Goal: Task Accomplishment & Management: Complete application form

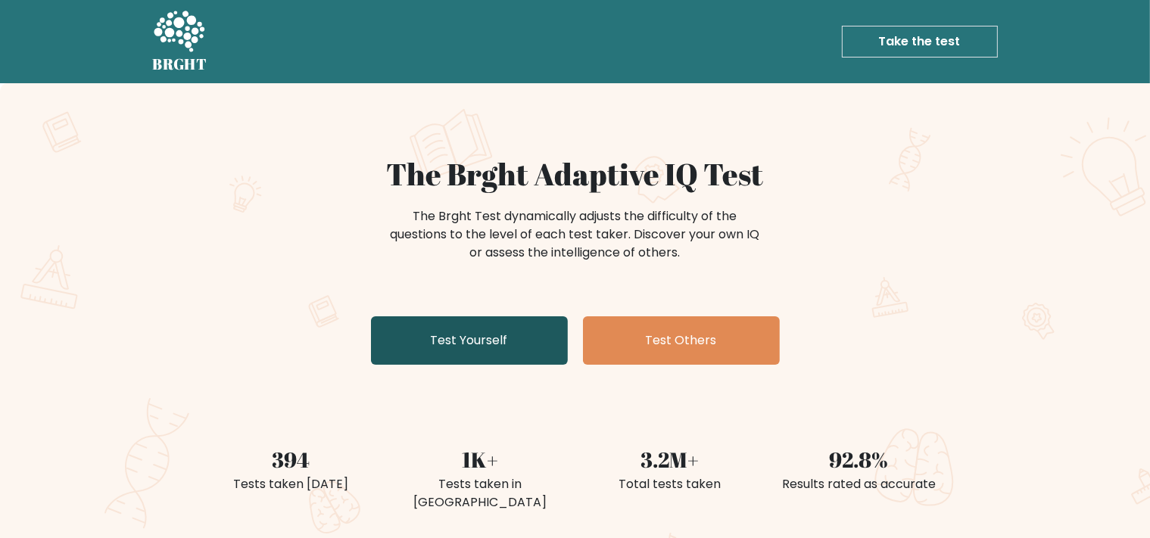
click at [510, 341] on link "Test Yourself" at bounding box center [469, 340] width 197 height 48
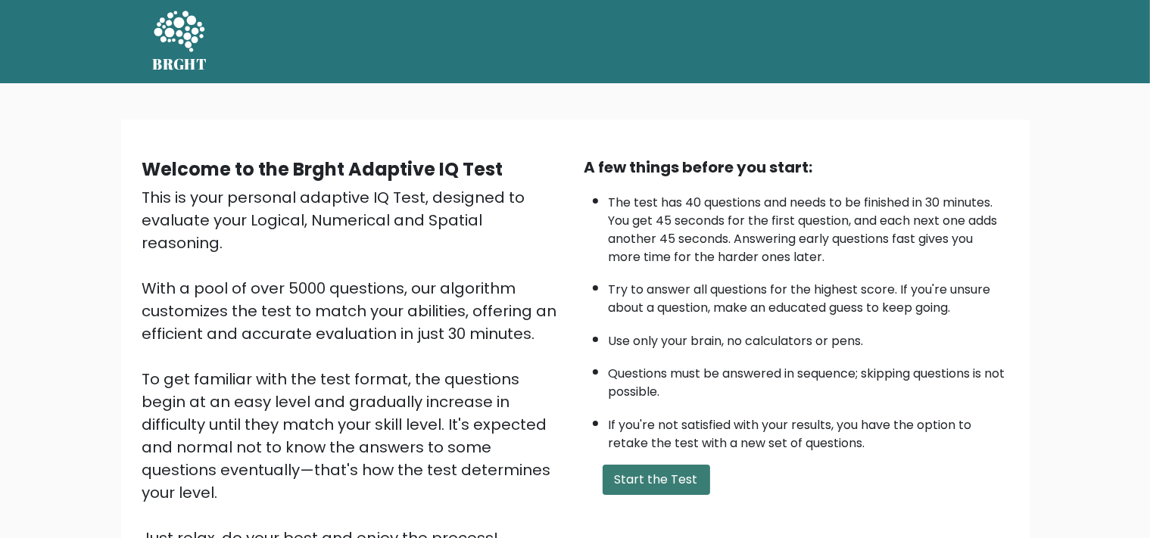
click at [659, 495] on button "Start the Test" at bounding box center [657, 480] width 108 height 30
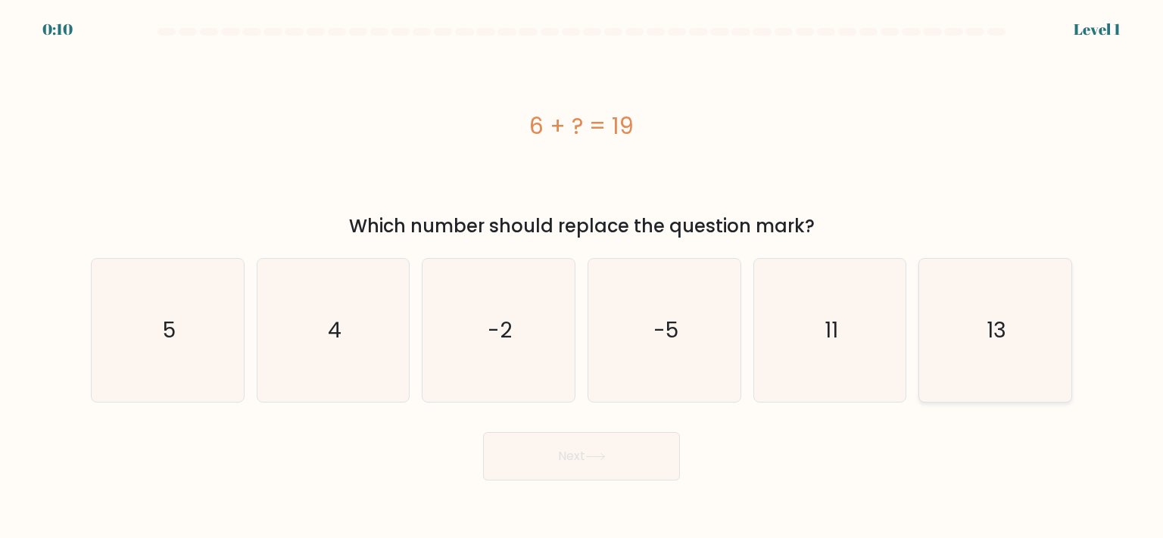
click at [943, 347] on icon "13" at bounding box center [995, 330] width 142 height 142
click at [582, 277] on input "f. 13" at bounding box center [582, 274] width 1 height 8
radio input "true"
click at [550, 468] on button "Next" at bounding box center [581, 456] width 197 height 48
click at [587, 450] on button "Next" at bounding box center [581, 456] width 197 height 48
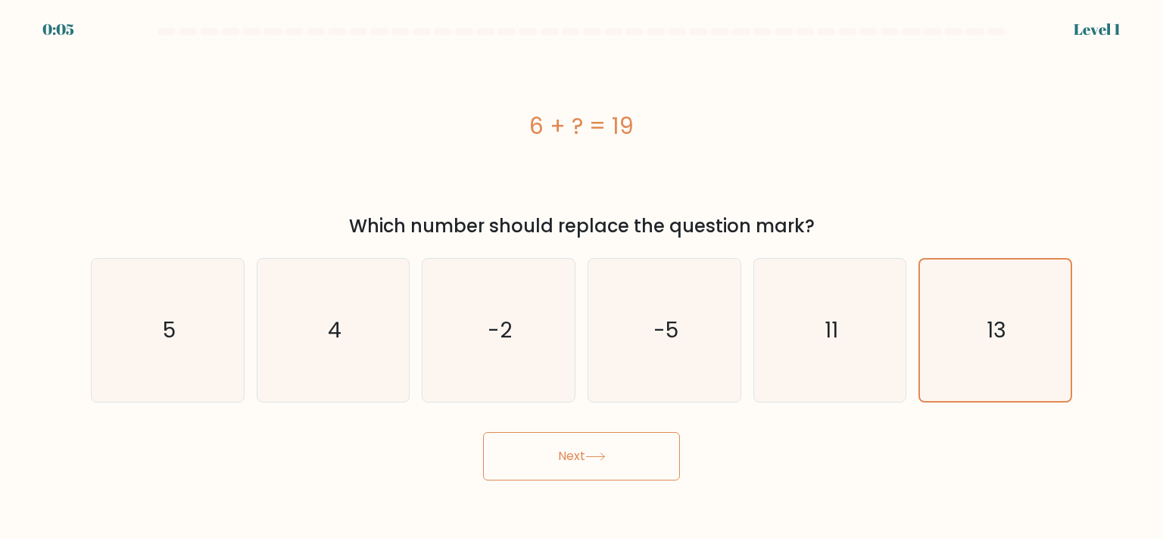
click at [587, 450] on button "Next" at bounding box center [581, 456] width 197 height 48
click at [598, 469] on button "Next" at bounding box center [581, 456] width 197 height 48
click at [1010, 335] on icon "13" at bounding box center [995, 330] width 141 height 141
click at [582, 277] on input "f. 13" at bounding box center [582, 274] width 1 height 8
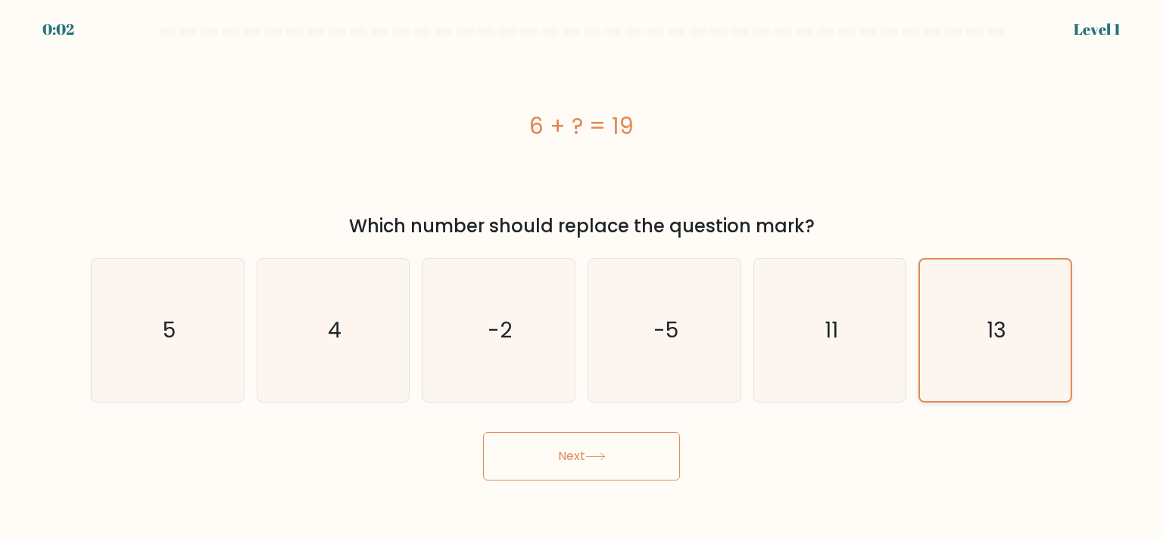
click at [1010, 335] on icon "13" at bounding box center [995, 330] width 141 height 141
click at [582, 277] on input "f. 13" at bounding box center [582, 274] width 1 height 8
click at [1010, 335] on icon "13" at bounding box center [995, 330] width 141 height 141
click at [582, 277] on input "f. 13" at bounding box center [582, 274] width 1 height 8
click at [591, 466] on button "Next" at bounding box center [581, 456] width 197 height 48
